Goal: Task Accomplishment & Management: Manage account settings

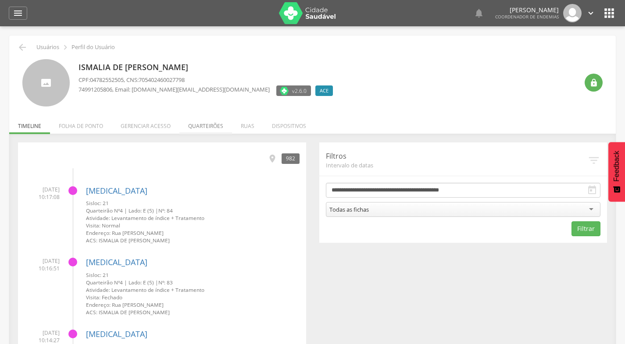
click at [214, 125] on li "Quarteirões" at bounding box center [205, 124] width 53 height 21
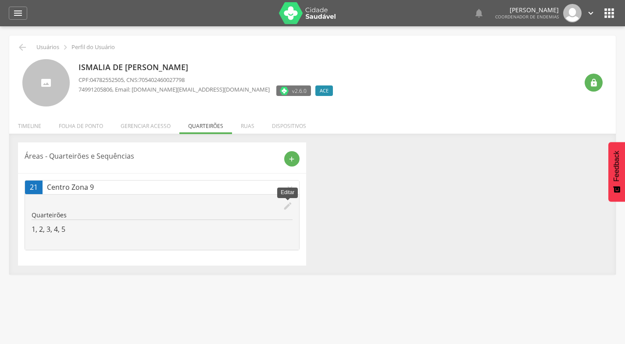
click at [290, 206] on icon "edit" at bounding box center [288, 206] width 10 height 10
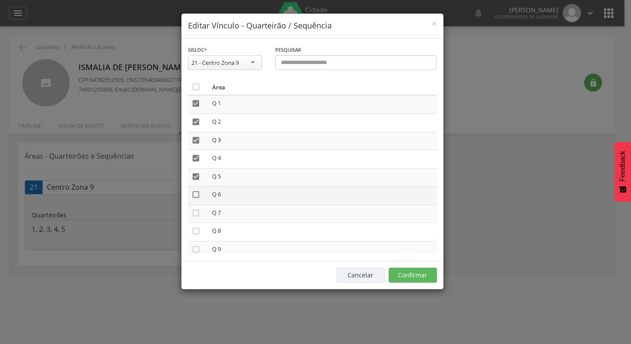
click at [195, 193] on icon "" at bounding box center [196, 194] width 9 height 9
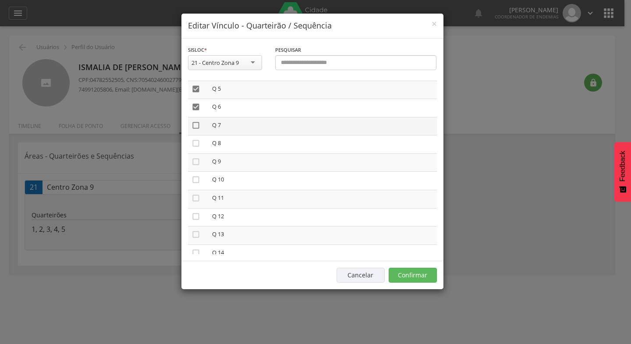
click at [196, 125] on icon "" at bounding box center [196, 125] width 9 height 9
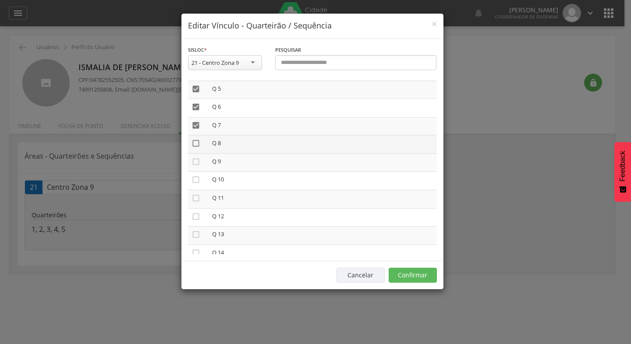
click at [194, 144] on icon "" at bounding box center [196, 143] width 9 height 9
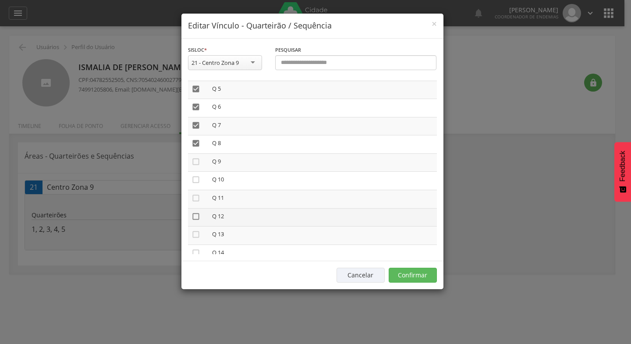
click at [196, 217] on icon "" at bounding box center [196, 216] width 9 height 9
click at [196, 198] on icon "" at bounding box center [196, 198] width 9 height 9
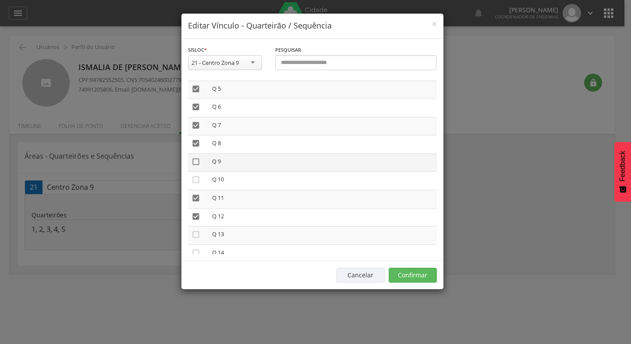
drag, startPoint x: 196, startPoint y: 180, endPoint x: 196, endPoint y: 163, distance: 16.7
click at [196, 179] on icon "" at bounding box center [196, 179] width 9 height 9
click at [196, 162] on icon "" at bounding box center [196, 161] width 9 height 9
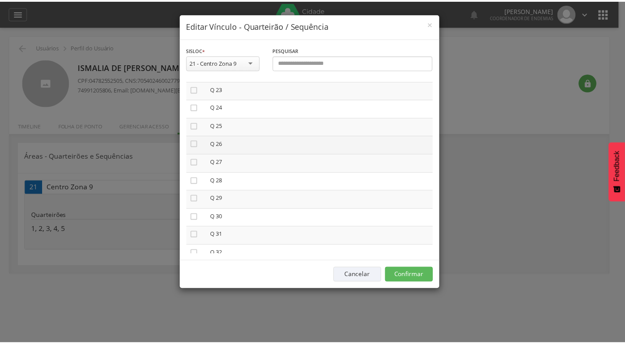
scroll to position [395, 0]
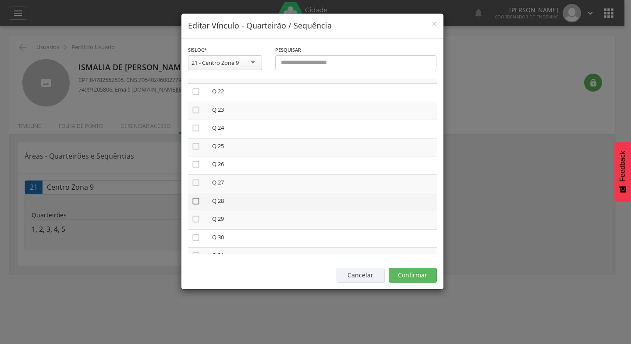
click at [195, 201] on icon "" at bounding box center [196, 201] width 9 height 9
click at [405, 274] on button "Confirmar" at bounding box center [413, 275] width 48 height 15
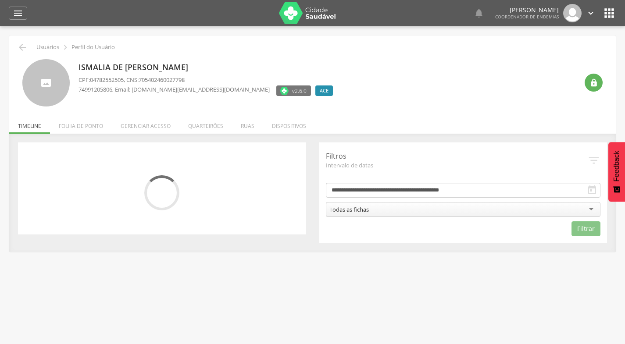
click at [589, 13] on icon "" at bounding box center [591, 13] width 10 height 10
click at [489, 33] on div " Usuários  Perfil do Usuário Ismalia de [PERSON_NAME] CPF: 04782552505 , CNS:…" at bounding box center [312, 198] width 625 height 344
click at [75, 124] on li "Folha de ponto" at bounding box center [81, 124] width 62 height 21
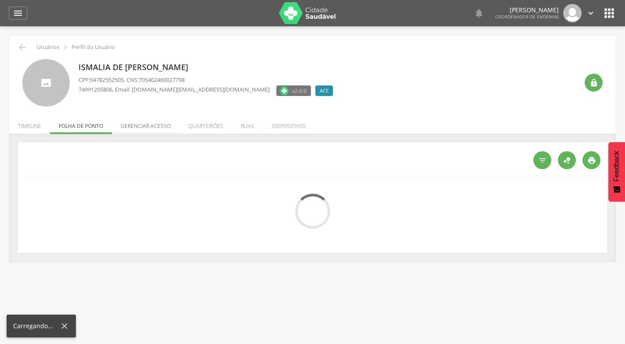
click at [142, 124] on li "Gerenciar acesso" at bounding box center [146, 124] width 68 height 21
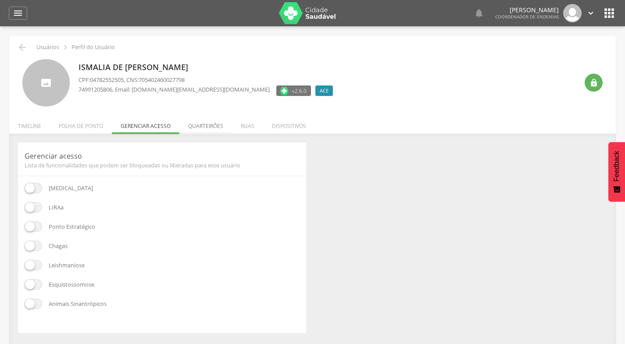
click at [210, 123] on li "Quarteirões" at bounding box center [205, 124] width 53 height 21
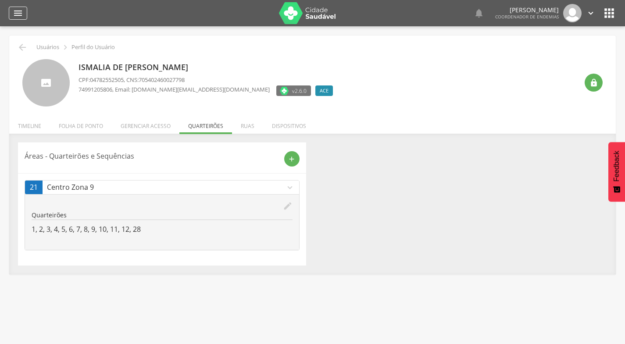
click at [24, 11] on div "" at bounding box center [18, 13] width 18 height 13
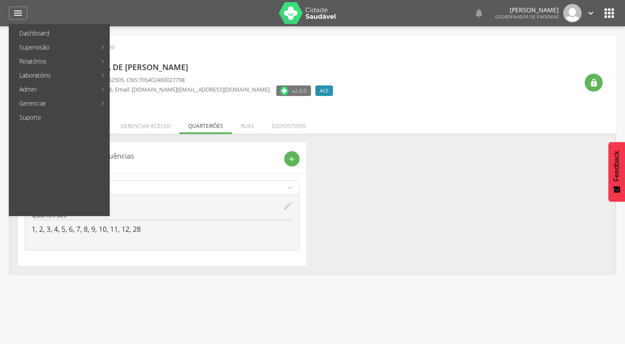
click at [158, 85] on link "Acompanhamento PNCD" at bounding box center [160, 89] width 99 height 14
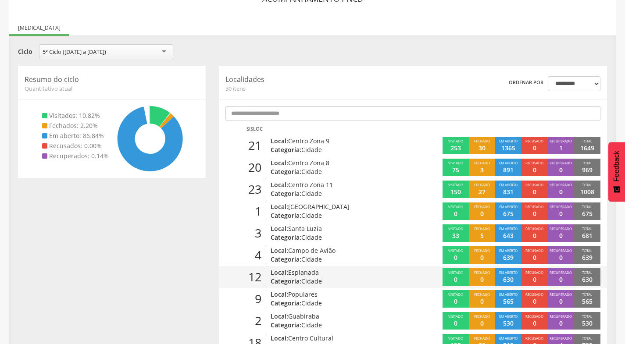
scroll to position [114, 0]
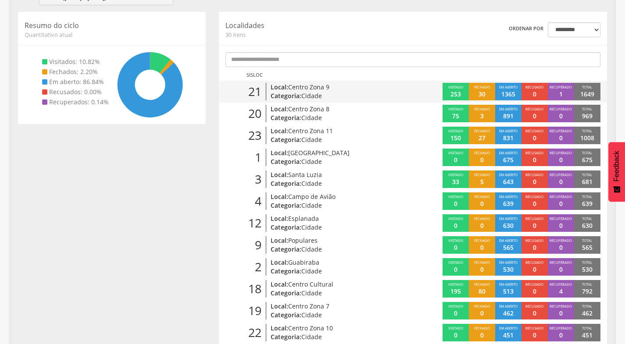
click at [299, 88] on span "Centro Zona 9" at bounding box center [308, 87] width 41 height 8
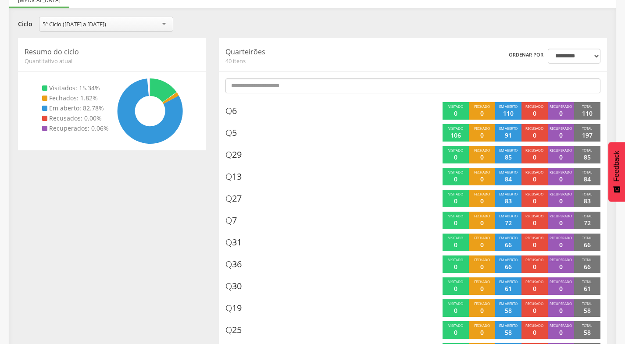
scroll to position [91, 0]
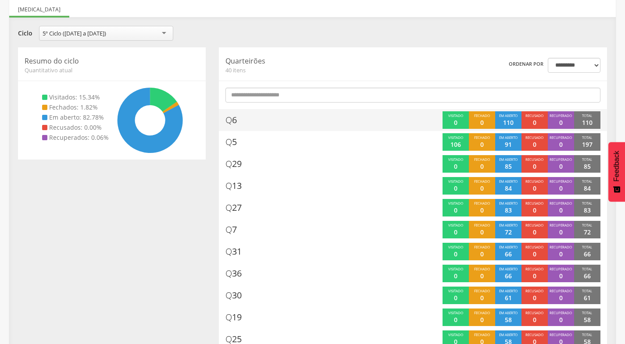
click at [237, 122] on span "Q 6" at bounding box center [230, 120] width 11 height 13
click at [239, 122] on div "Q 6" at bounding box center [313, 120] width 177 height 18
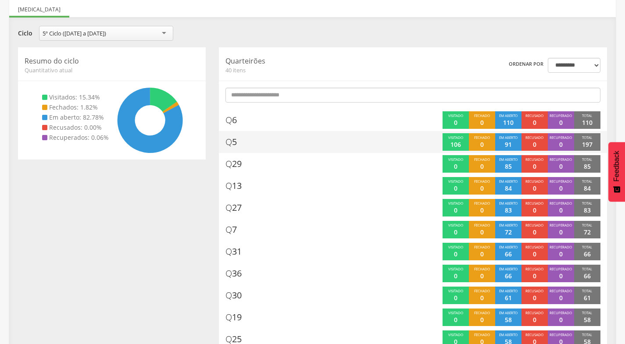
click at [238, 140] on div "Q 5" at bounding box center [313, 142] width 177 height 18
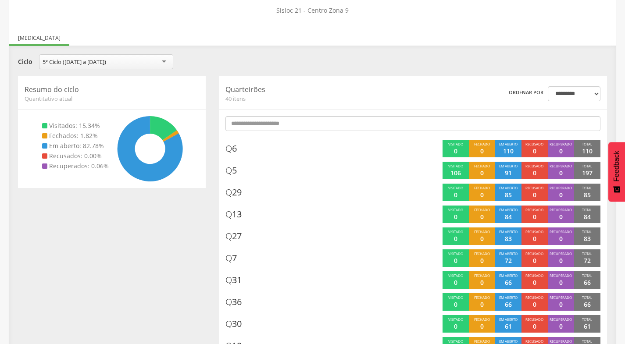
scroll to position [47, 0]
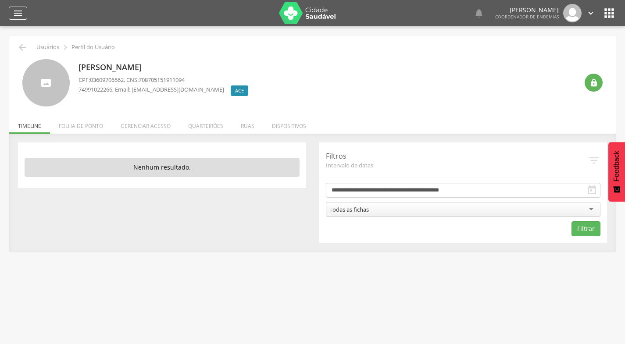
click at [19, 11] on icon "" at bounding box center [18, 13] width 11 height 11
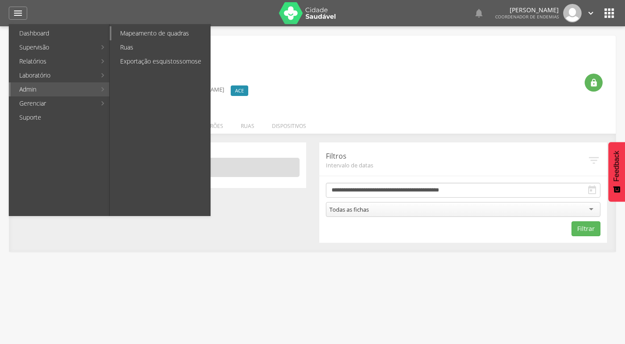
click at [135, 36] on link "Mapeamento de quadras" at bounding box center [160, 33] width 99 height 14
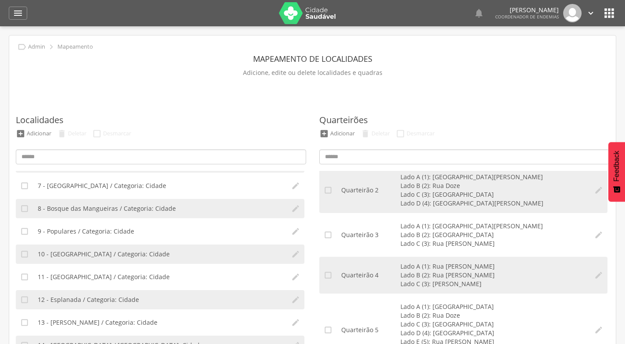
scroll to position [88, 0]
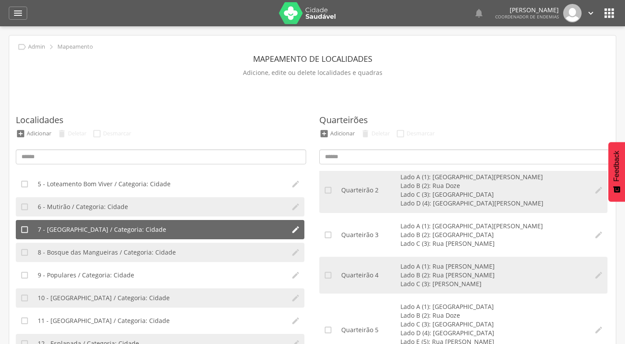
click at [121, 224] on li "7 - Vila dos Sonhos / Categoria: Cidade" at bounding box center [159, 229] width 253 height 19
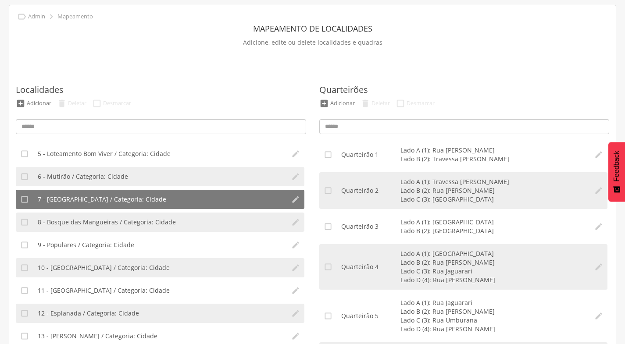
scroll to position [0, 0]
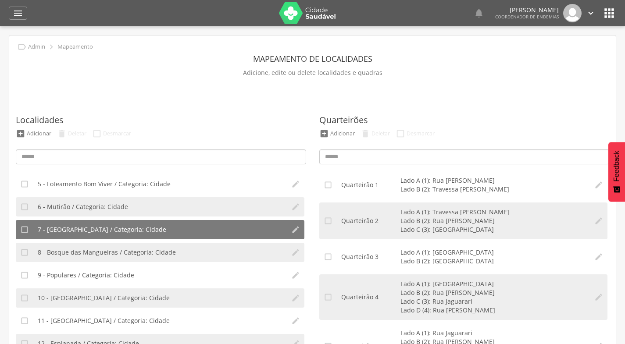
click at [589, 11] on icon "" at bounding box center [591, 13] width 10 height 10
click at [559, 54] on link "Sair" at bounding box center [560, 50] width 69 height 11
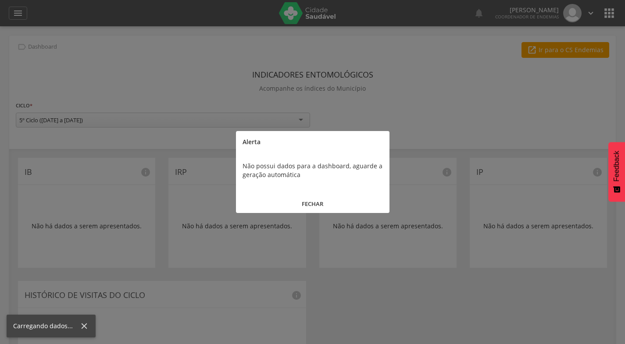
click at [320, 203] on button "FECHAR" at bounding box center [312, 204] width 153 height 19
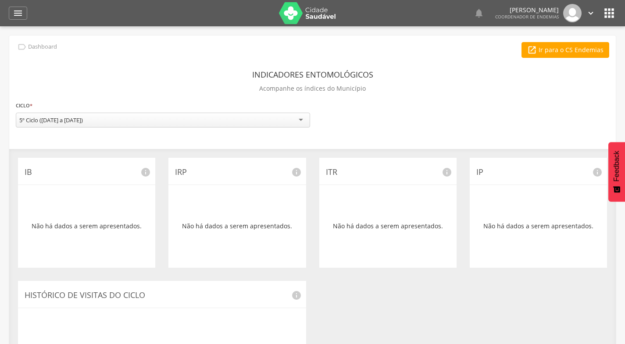
click at [608, 13] on icon "" at bounding box center [609, 13] width 14 height 14
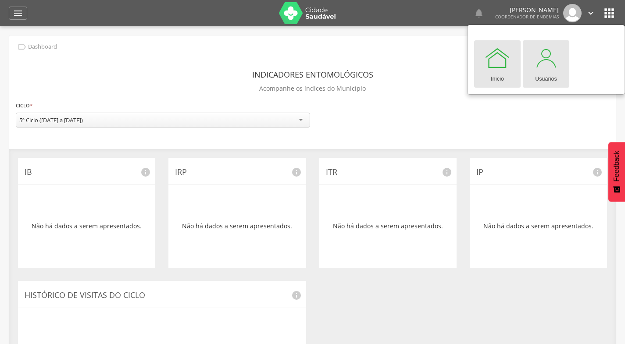
click at [550, 59] on div at bounding box center [546, 58] width 26 height 26
